Goal: Task Accomplishment & Management: Manage account settings

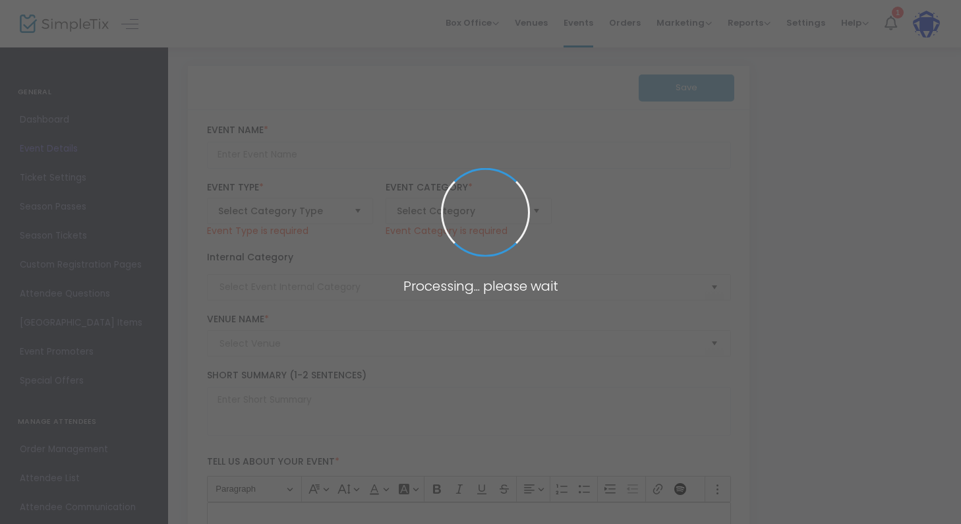
type input "Sandwich-Making for the People Concern"
type textarea "Come help us make 175 sandwiches and pack 175 lunches for our friends at the Pe…"
checkbox input "true"
type input "Register Now"
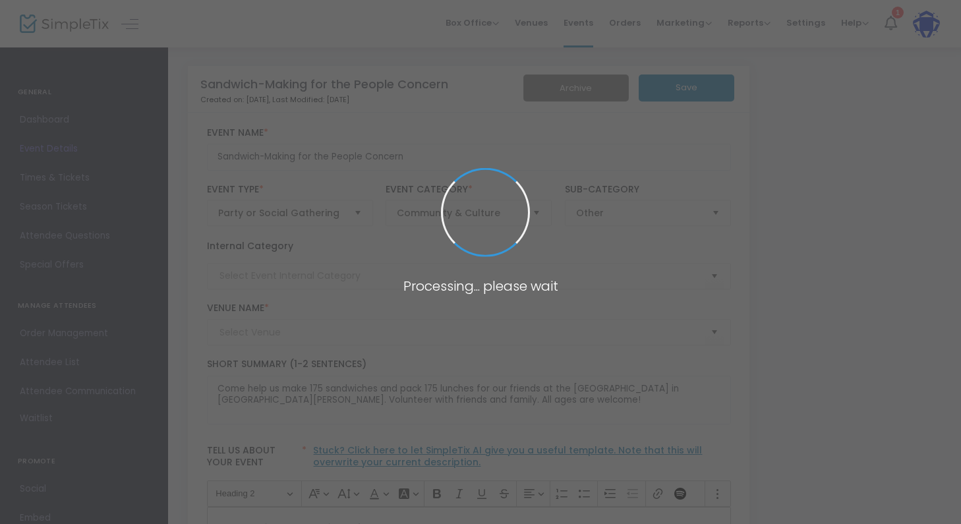
type input "Resnick Family Campus"
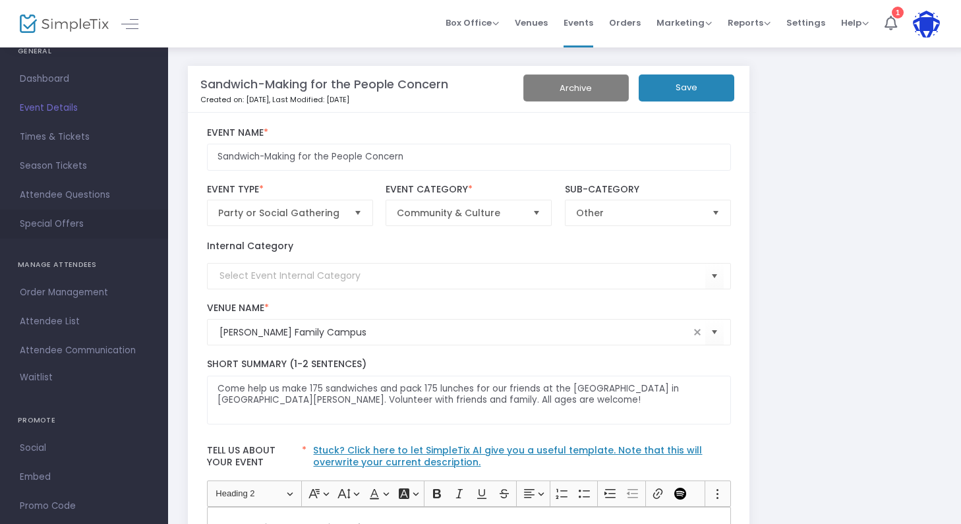
scroll to position [47, 0]
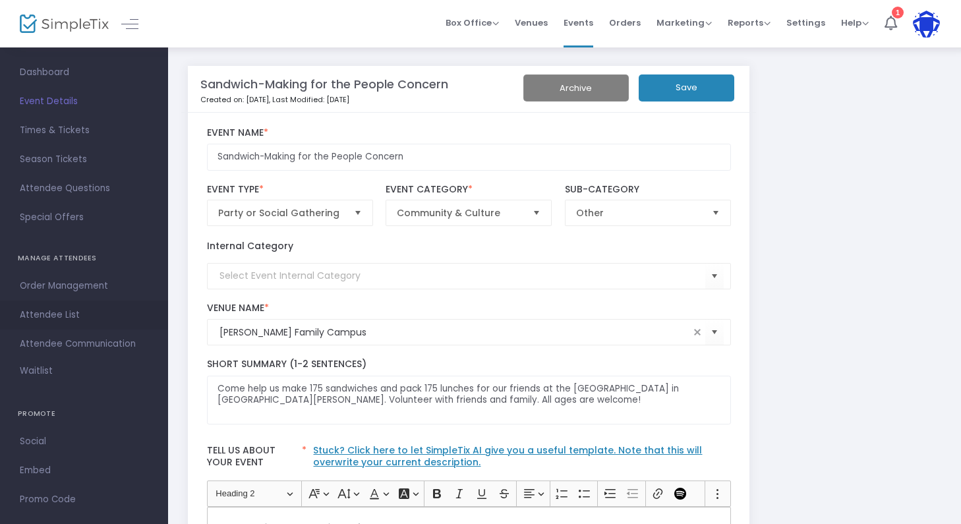
click at [45, 316] on span "Attendee List" at bounding box center [84, 314] width 129 height 17
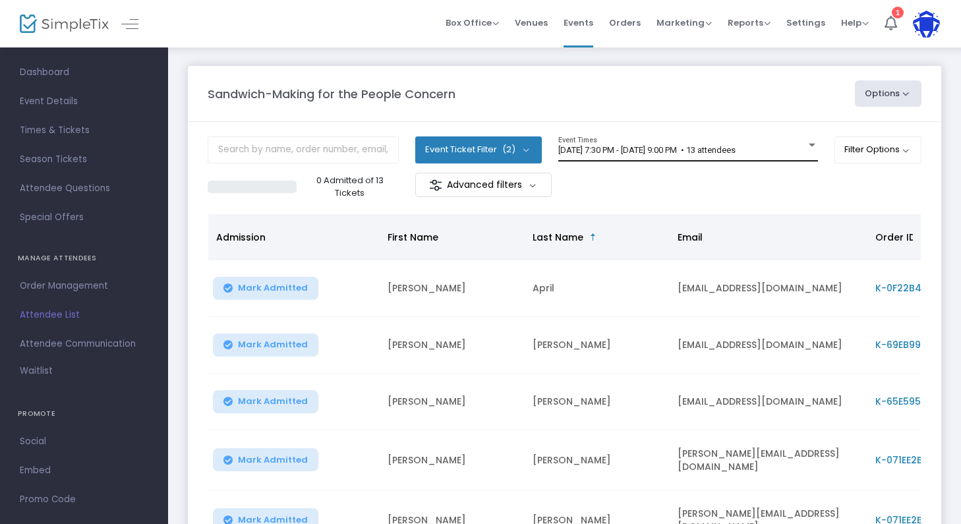
click at [735, 146] on span "5/2/2024 @ 7:30 PM - 5/2/2024 @ 9:00 PM • 13 attendees" at bounding box center [646, 150] width 177 height 10
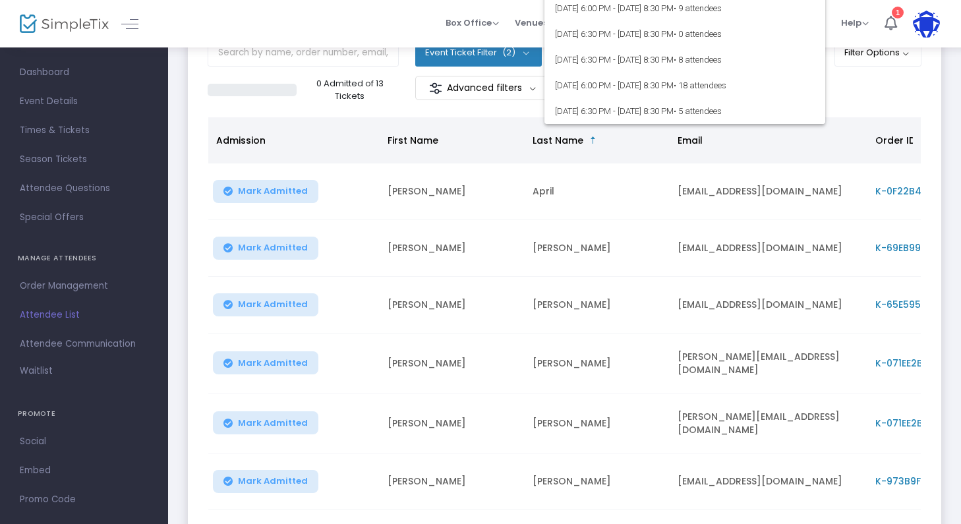
scroll to position [53, 0]
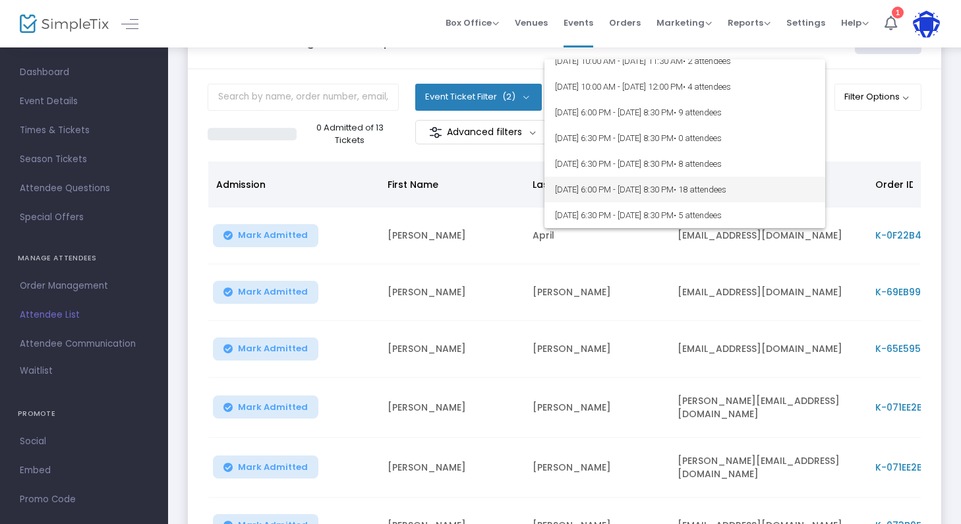
click at [666, 194] on span "8/14/2025 @ 6:00 PM - 8/14/2025 @ 8:30 PM • 18 attendees" at bounding box center [685, 190] width 260 height 26
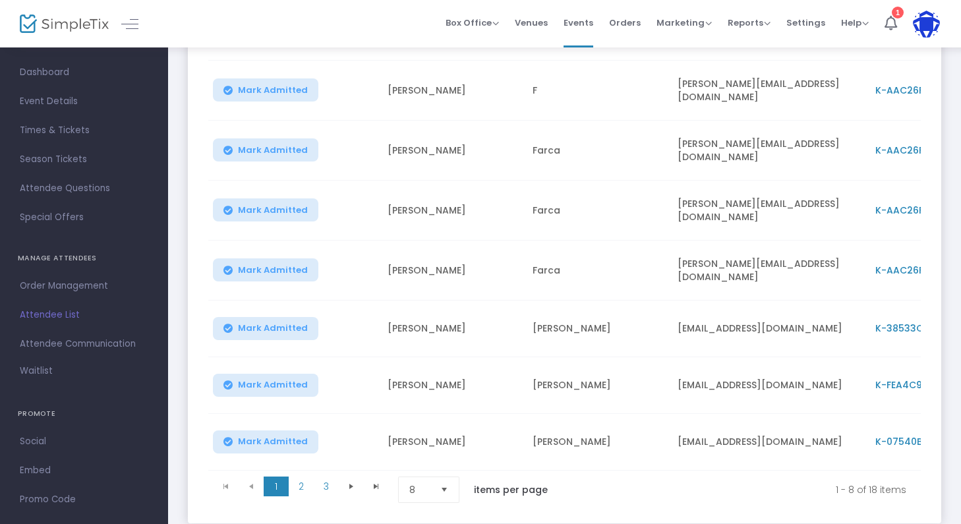
scroll to position [271, 0]
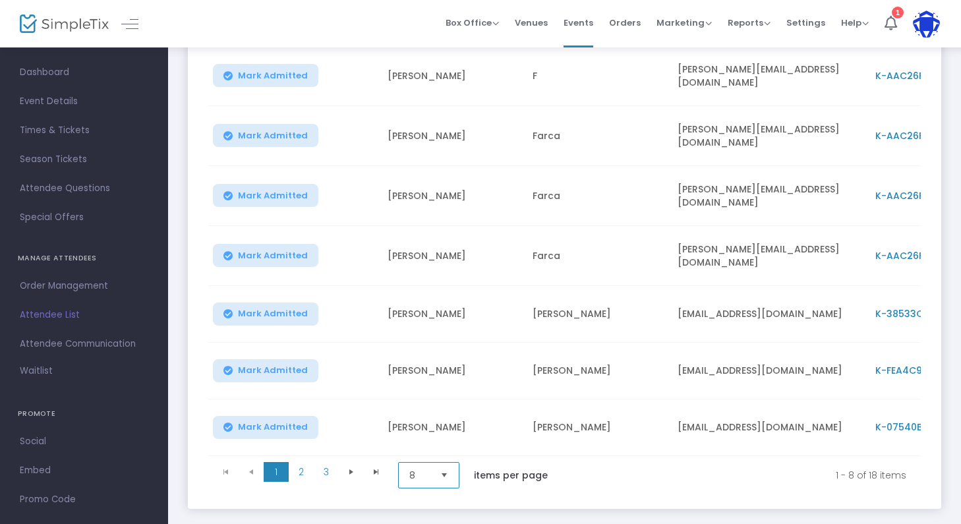
click at [417, 473] on span "8" at bounding box center [419, 475] width 20 height 13
click at [424, 409] on li "50" at bounding box center [430, 413] width 63 height 26
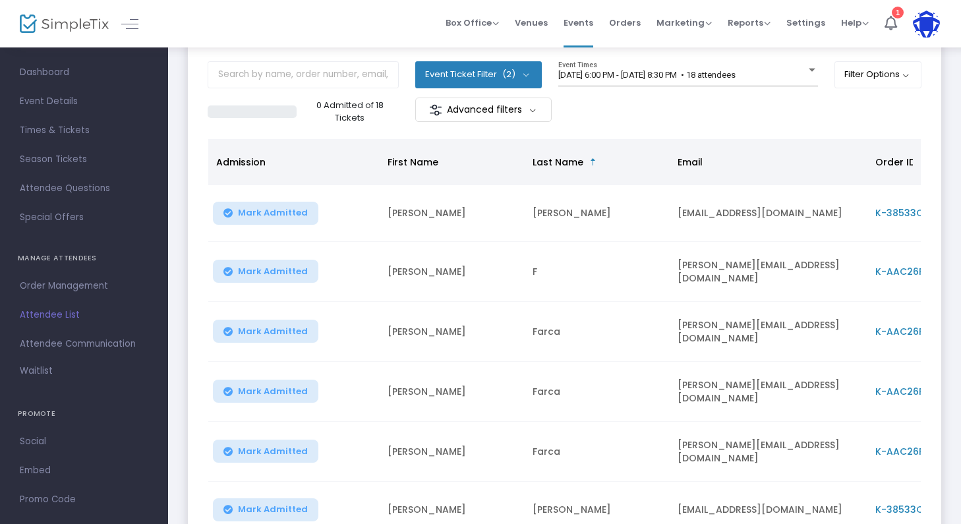
scroll to position [89, 0]
